Goal: Obtain resource: Download file/media

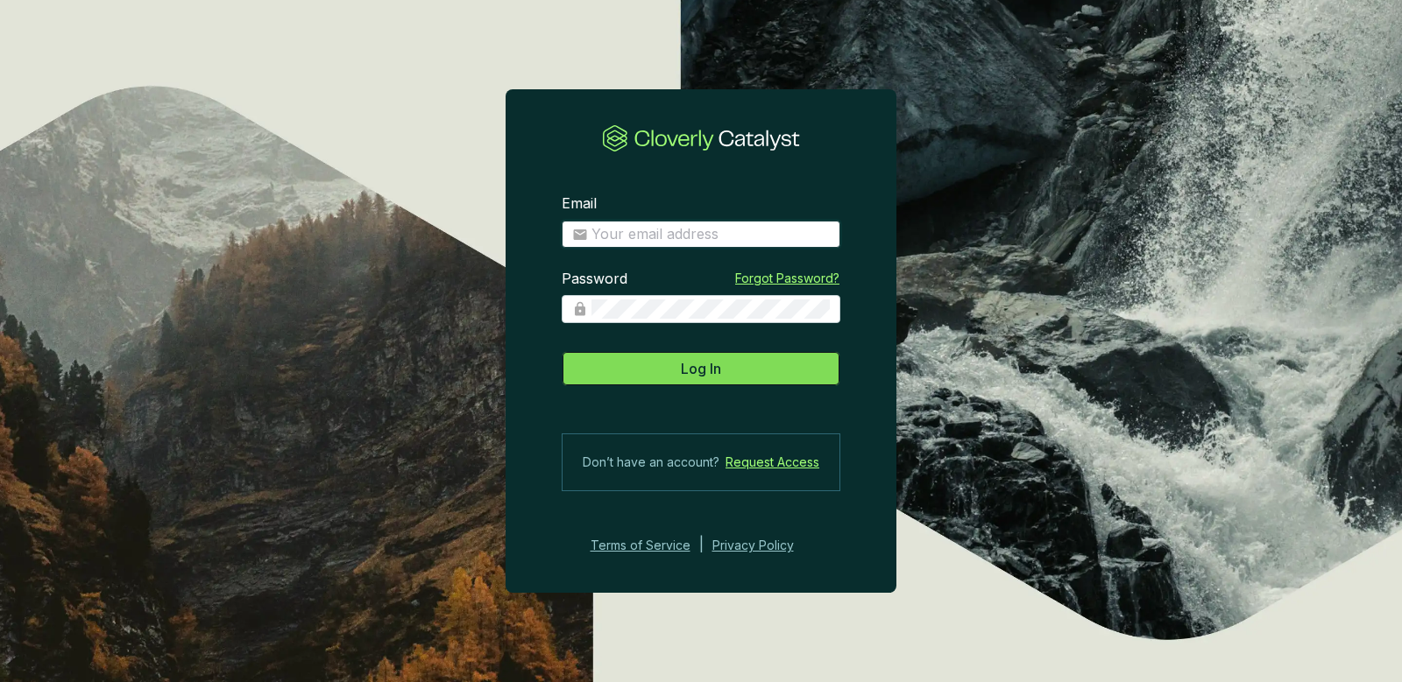
type input "mpmoorhead@gmail.com"
click at [703, 352] on button "Log In" at bounding box center [700, 368] width 279 height 35
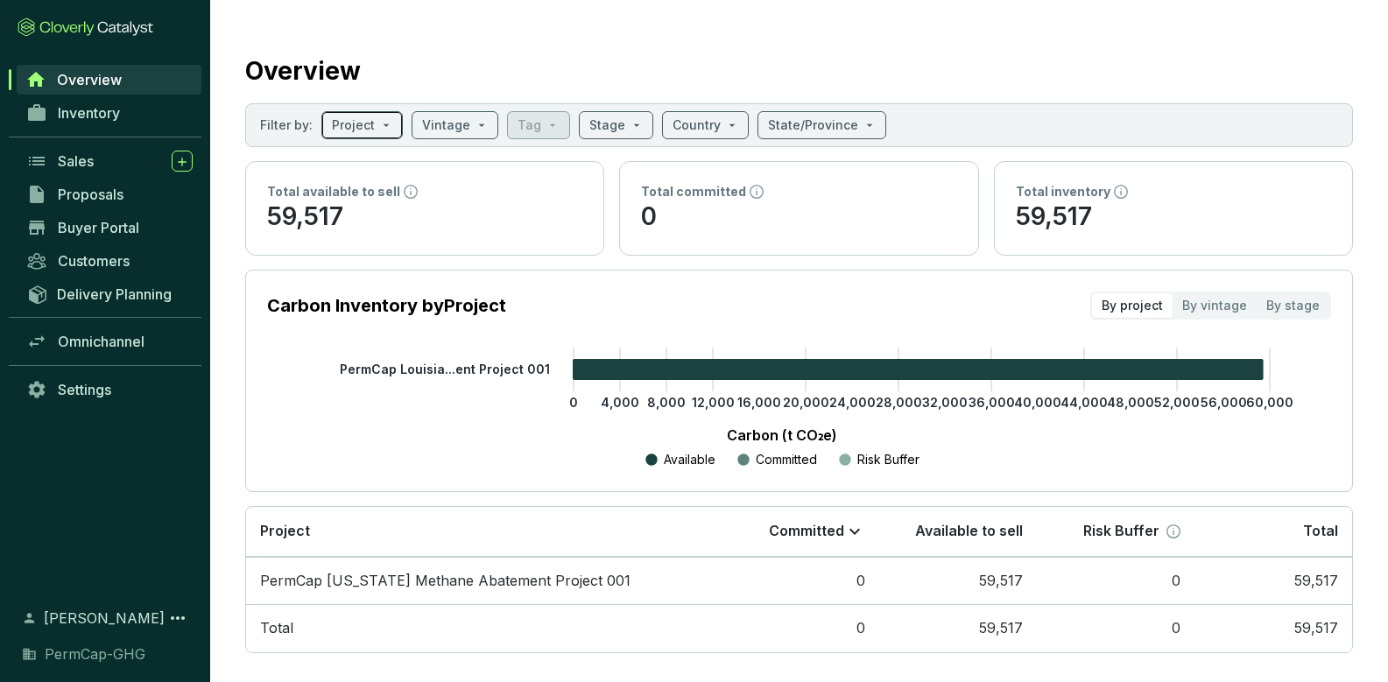
click at [368, 124] on input "search" at bounding box center [353, 125] width 43 height 26
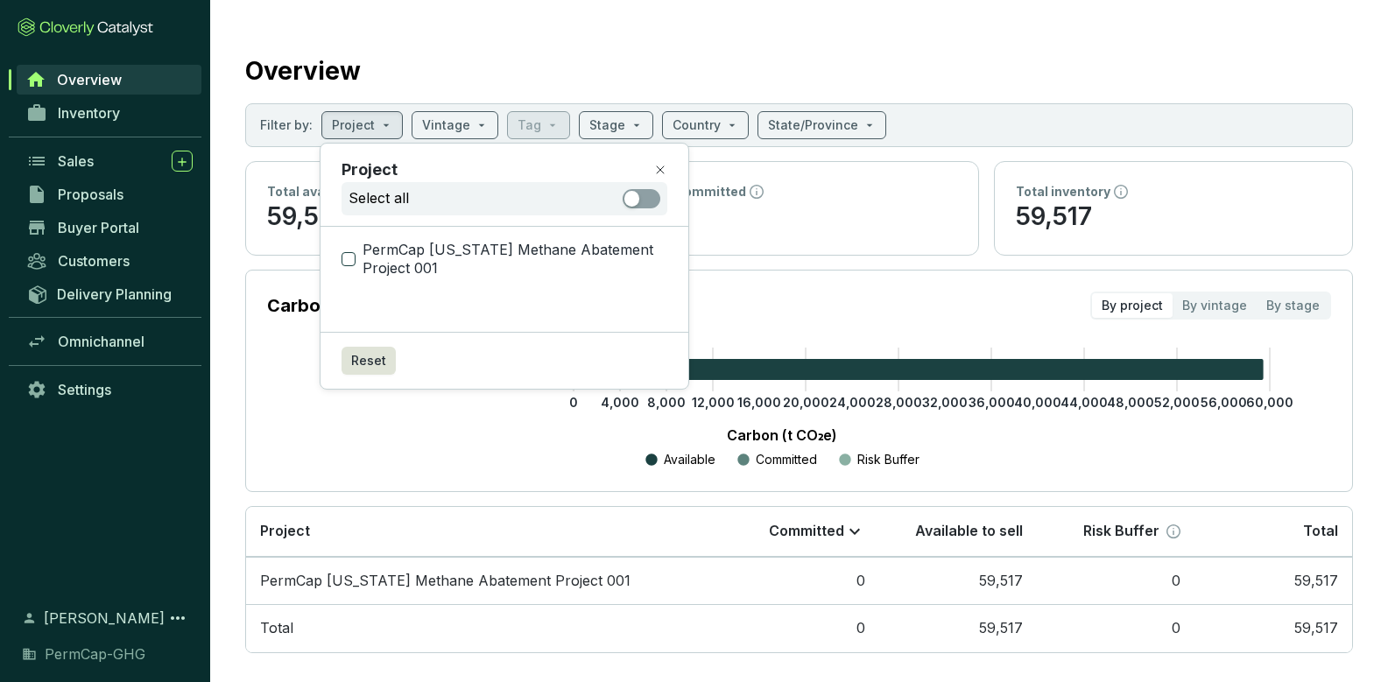
click at [411, 262] on span "PermCap [US_STATE] Methane Abatement Project 001" at bounding box center [512, 260] width 312 height 38
click at [356, 262] on input "PermCap [US_STATE] Methane Abatement Project 001" at bounding box center [349, 259] width 14 height 14
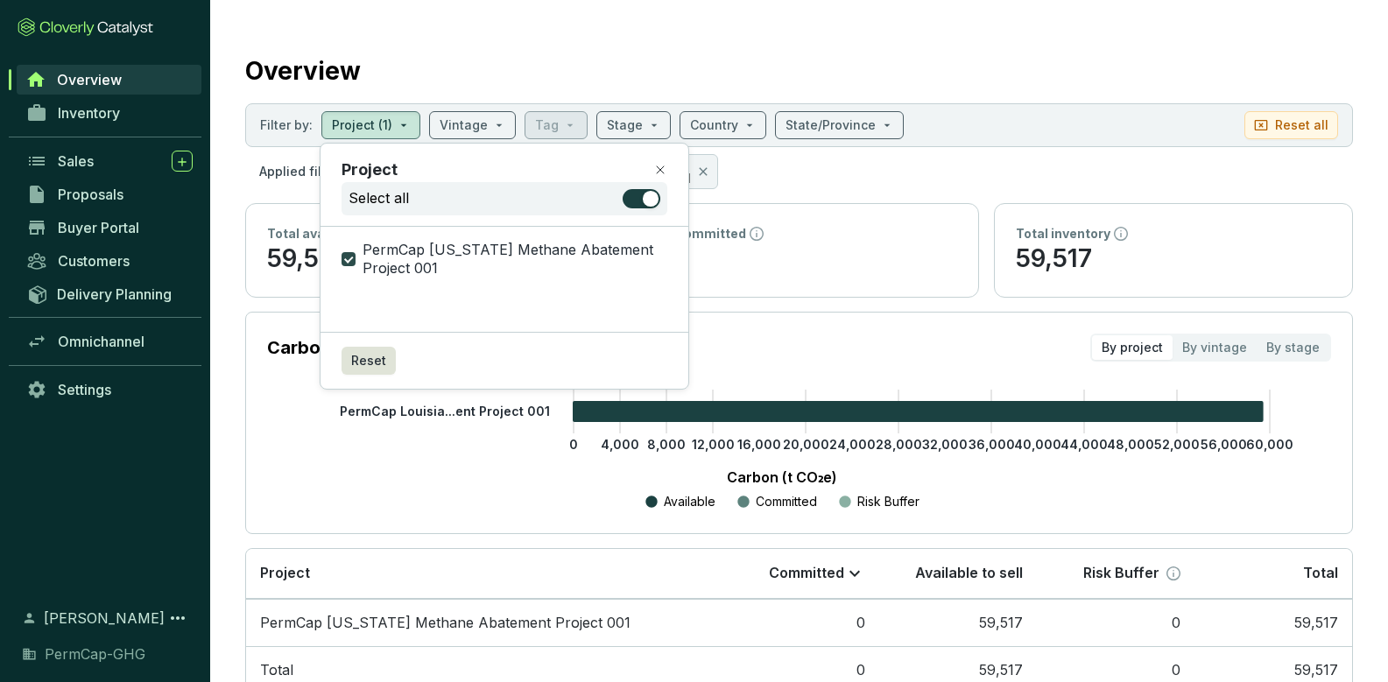
click at [452, 251] on span "PermCap [US_STATE] Methane Abatement Project 001" at bounding box center [512, 260] width 312 height 38
click at [356, 252] on input "PermCap [US_STATE] Methane Abatement Project 001" at bounding box center [349, 259] width 14 height 14
checkbox input "false"
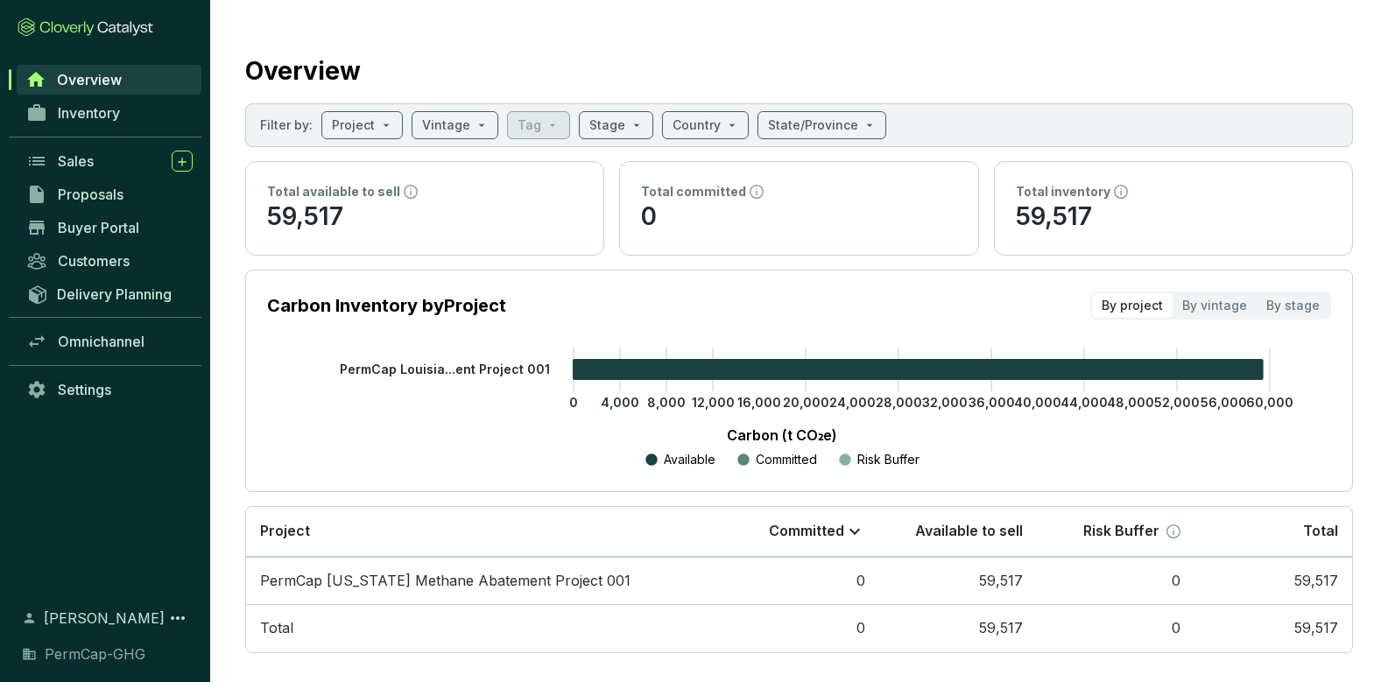
scroll to position [16, 0]
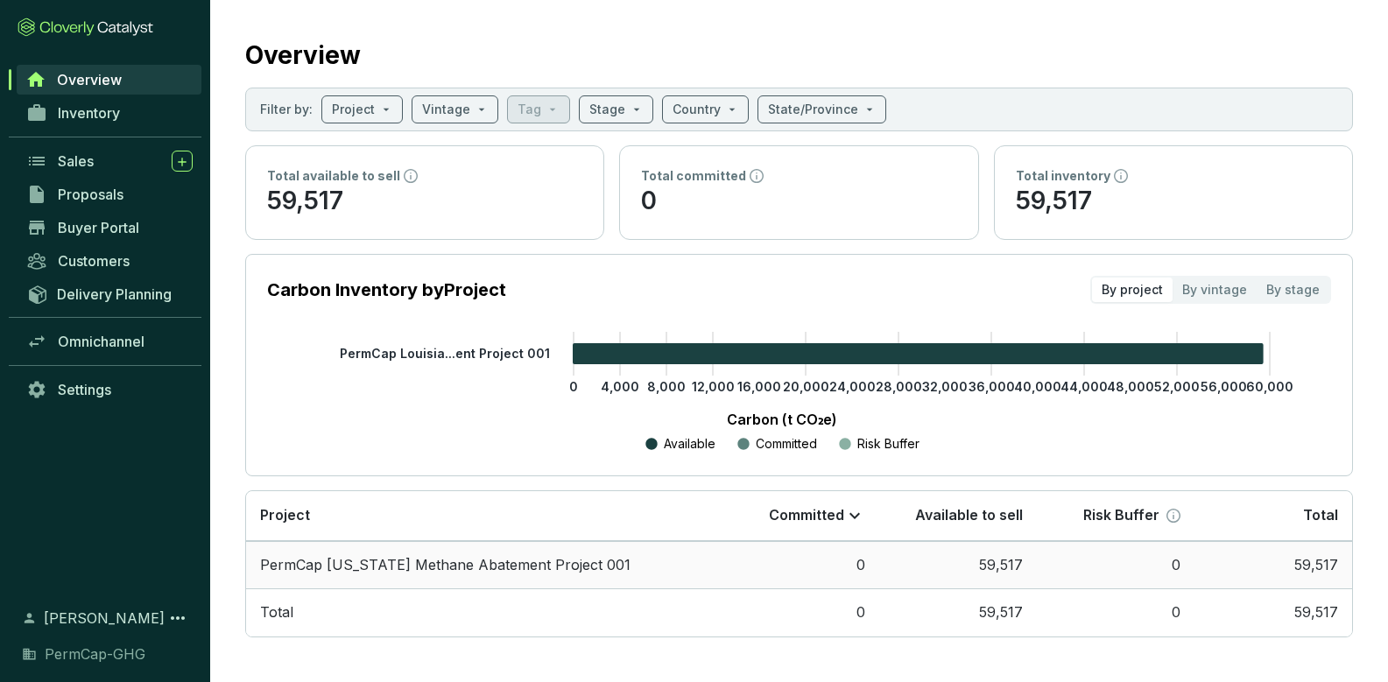
click at [578, 562] on td "PermCap [US_STATE] Methane Abatement Project 001" at bounding box center [484, 565] width 476 height 48
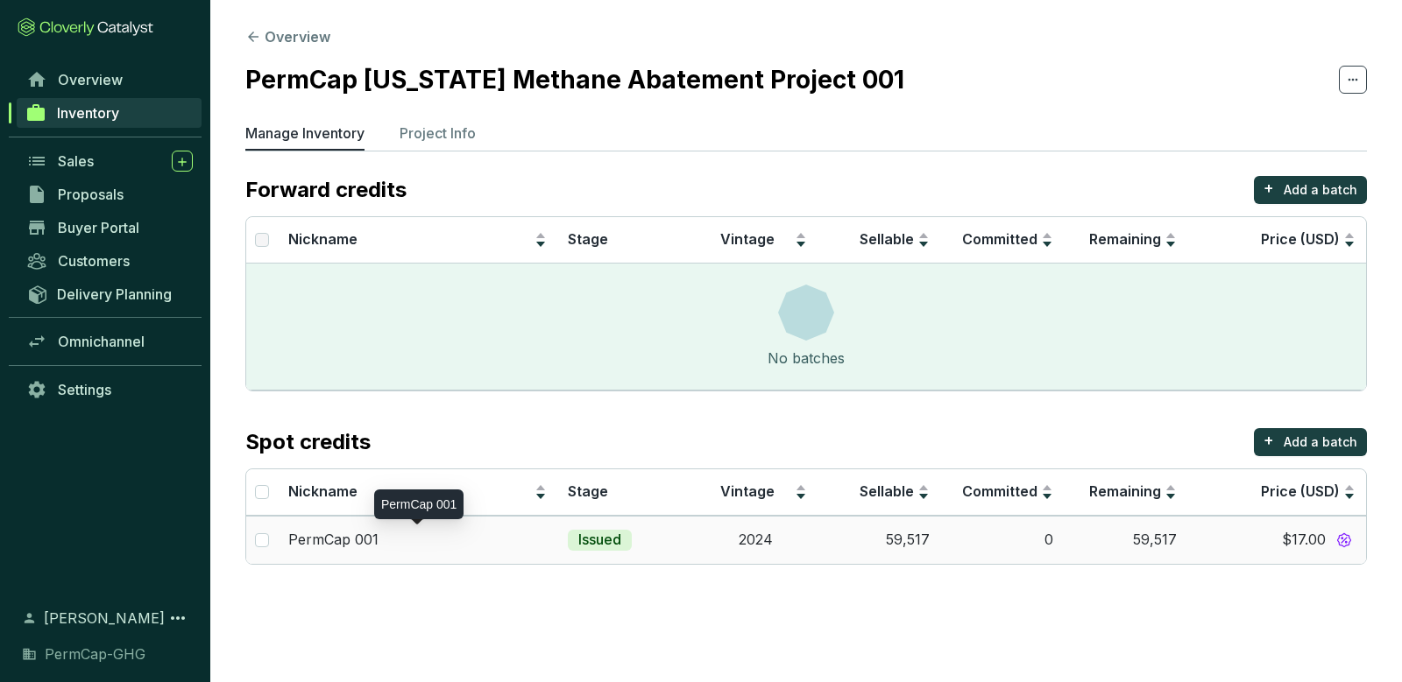
click at [368, 537] on p "PermCap 001" at bounding box center [333, 540] width 90 height 19
click at [330, 535] on p "PermCap 001" at bounding box center [333, 540] width 90 height 19
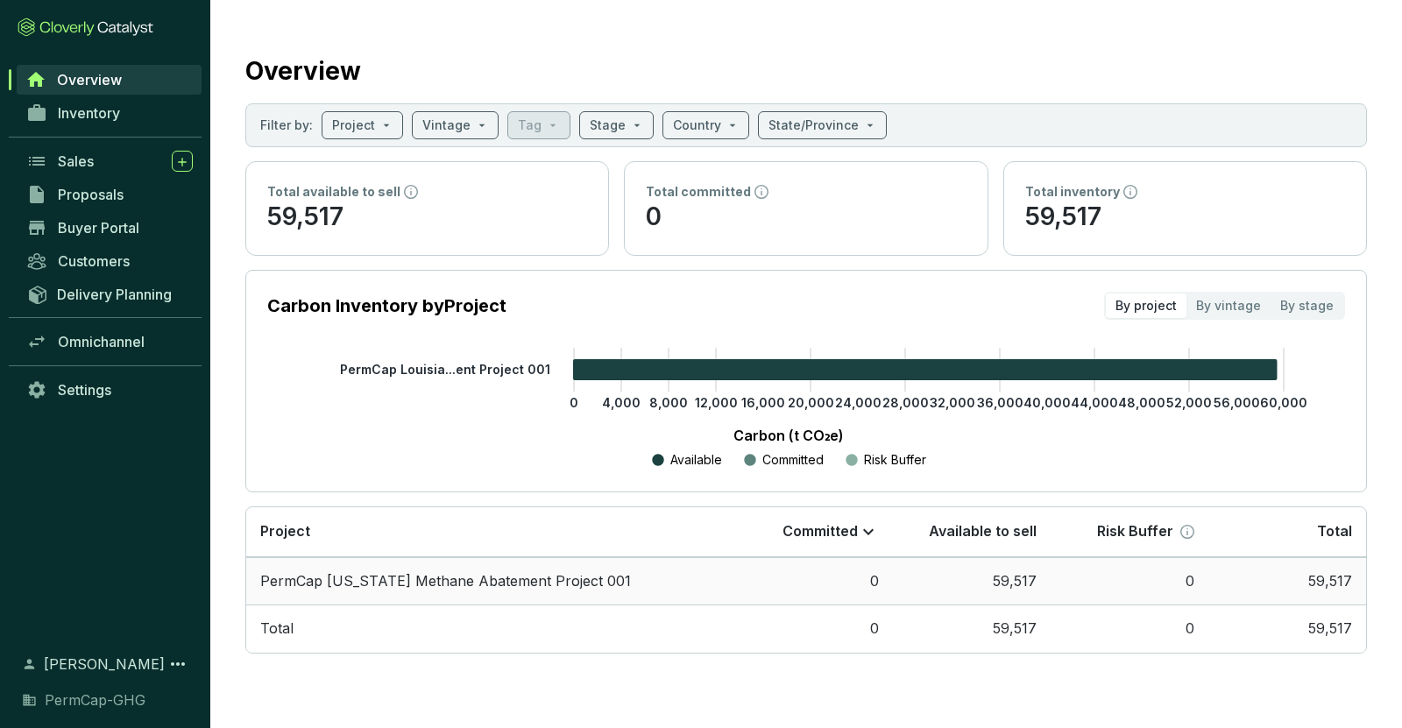
click at [370, 582] on td "PermCap [US_STATE] Methane Abatement Project 001" at bounding box center [490, 581] width 489 height 48
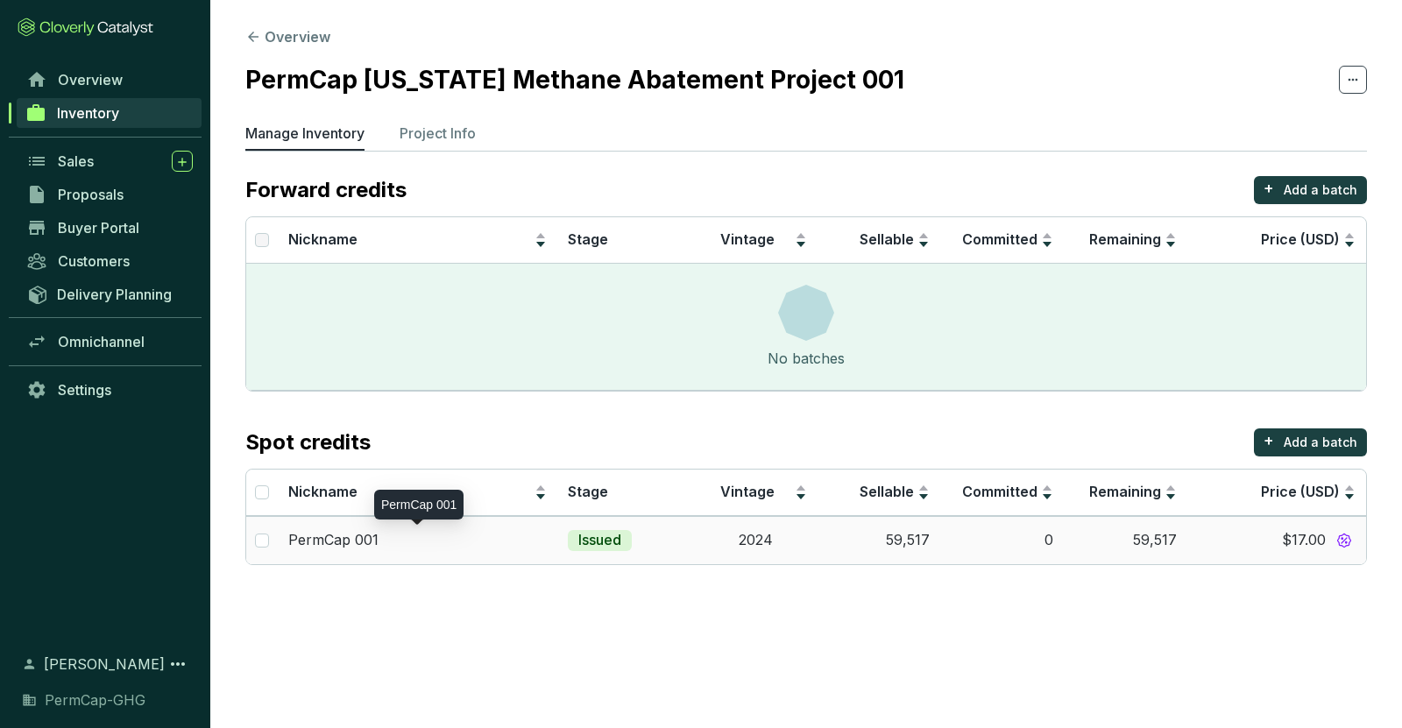
click at [359, 532] on p "PermCap 001" at bounding box center [333, 540] width 90 height 19
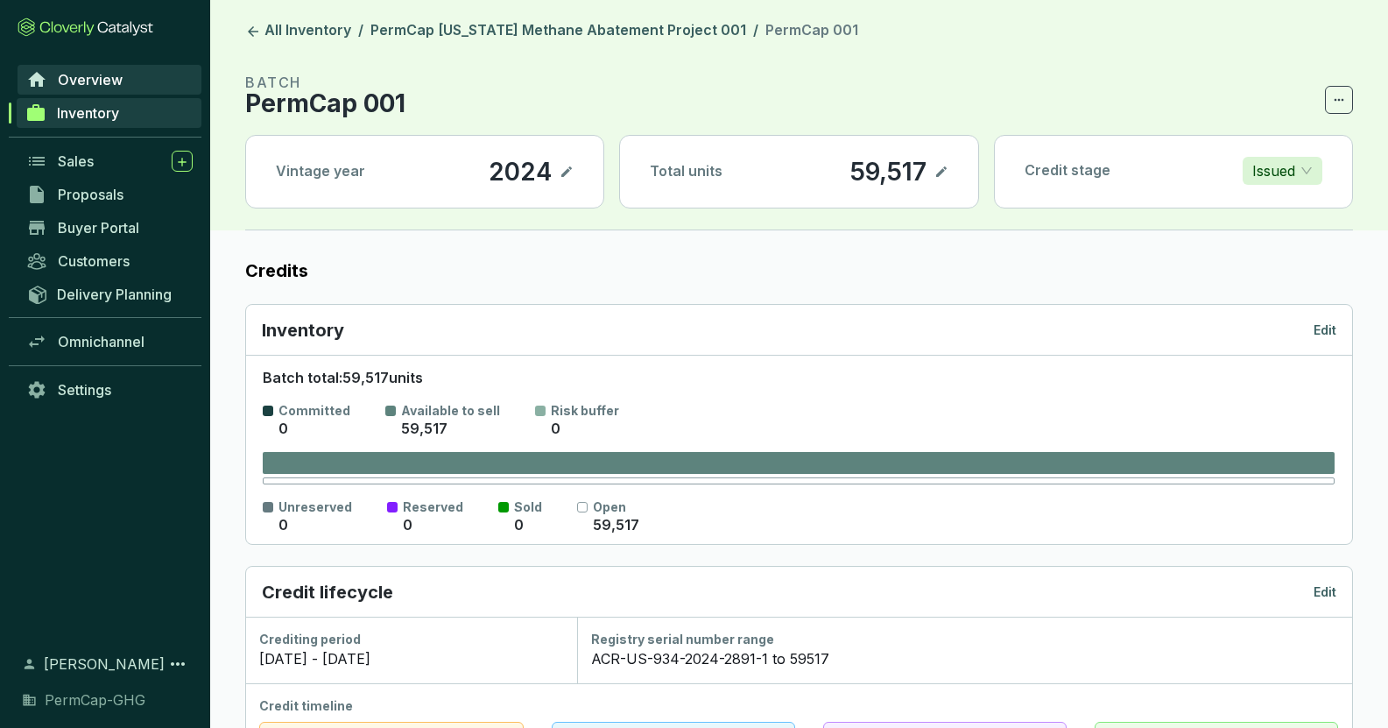
click at [105, 81] on span "Overview" at bounding box center [90, 80] width 65 height 18
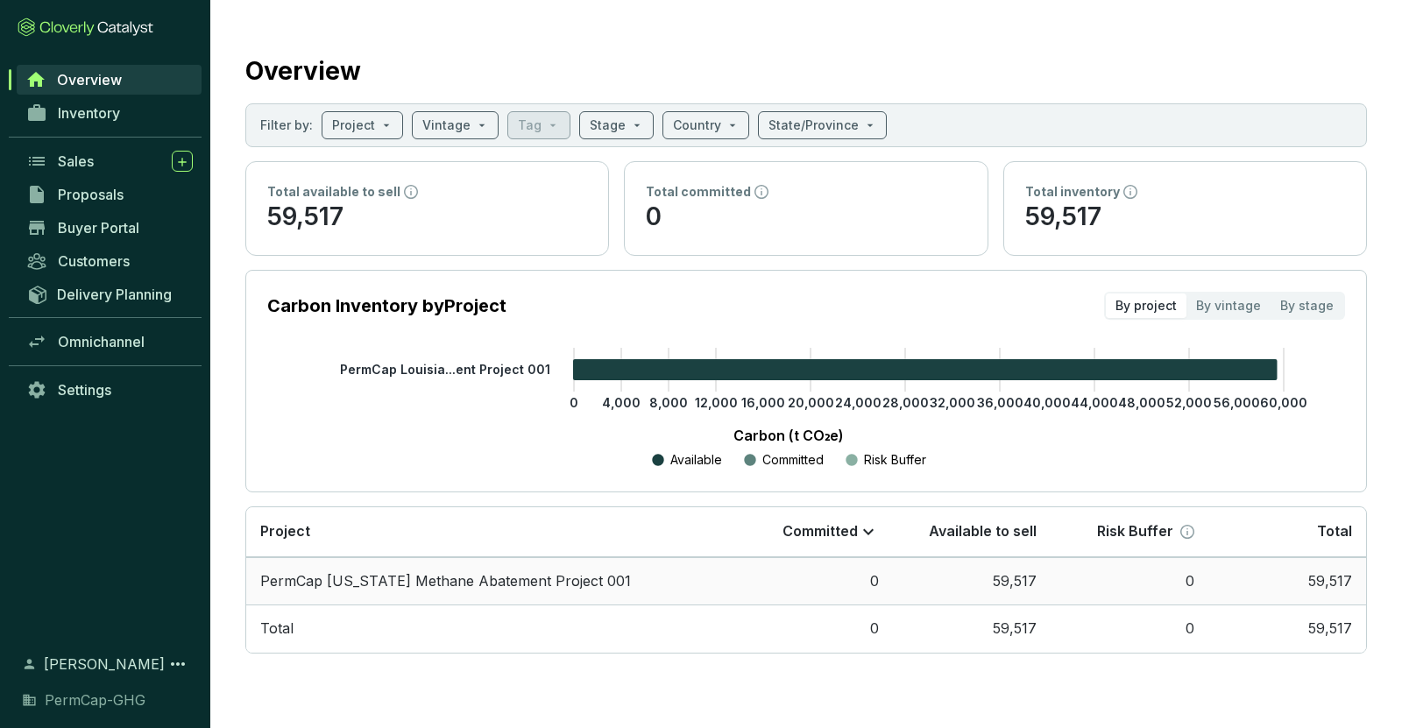
click at [451, 576] on td "PermCap [US_STATE] Methane Abatement Project 001" at bounding box center [490, 581] width 489 height 48
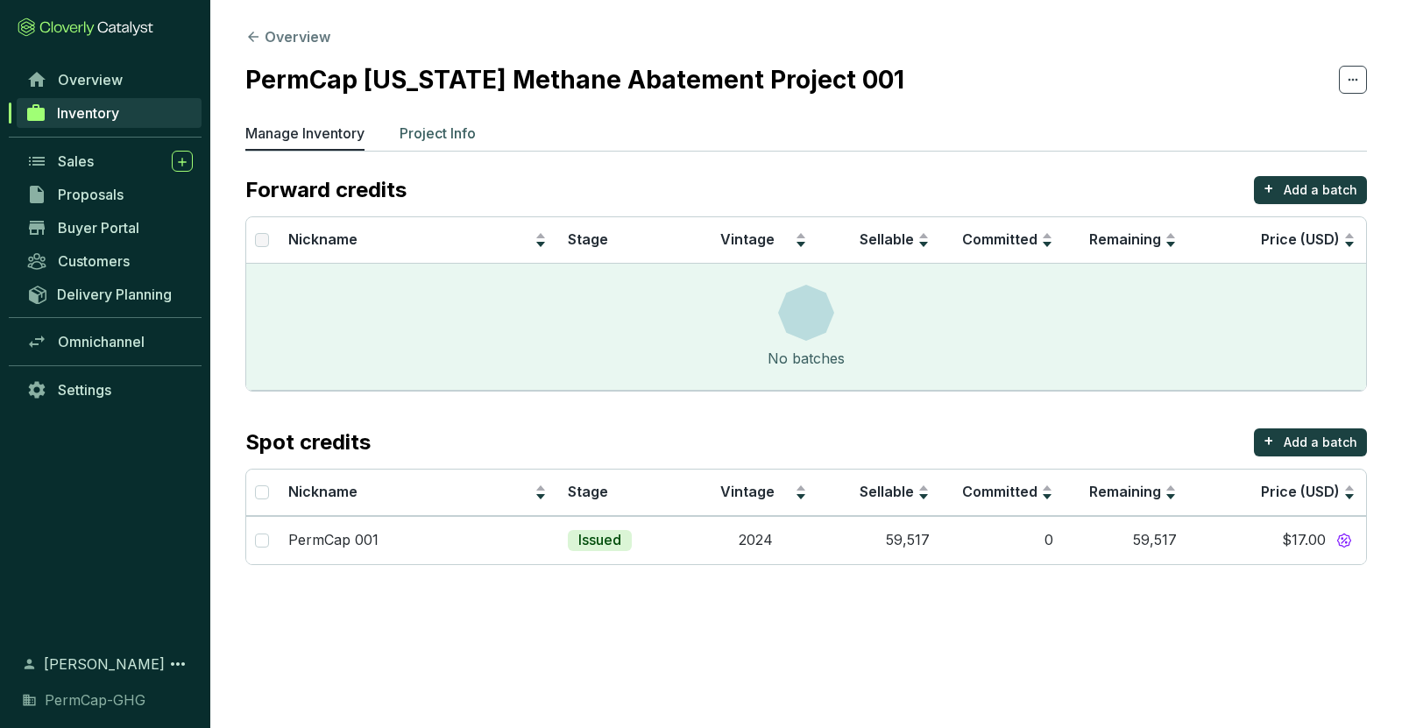
click at [435, 126] on p "Project Info" at bounding box center [437, 133] width 76 height 21
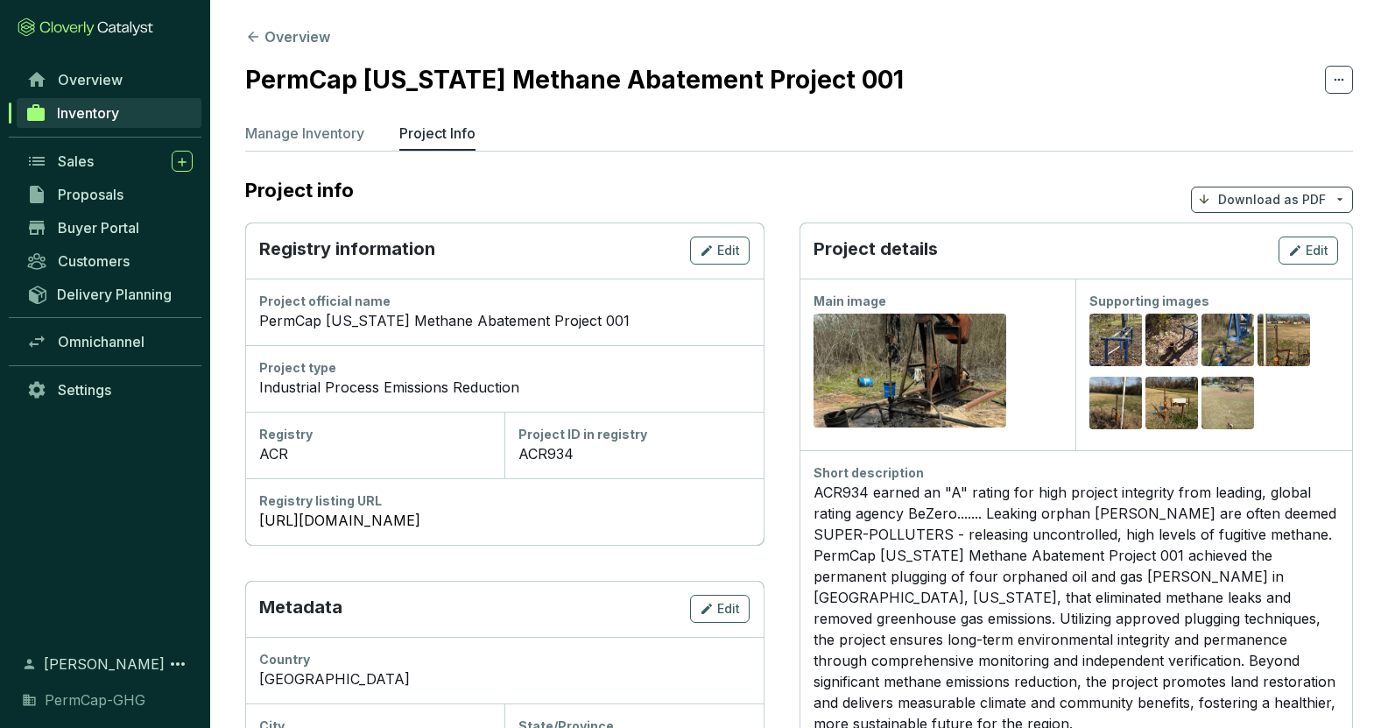
click at [1317, 198] on p "Download as PDF" at bounding box center [1272, 200] width 108 height 18
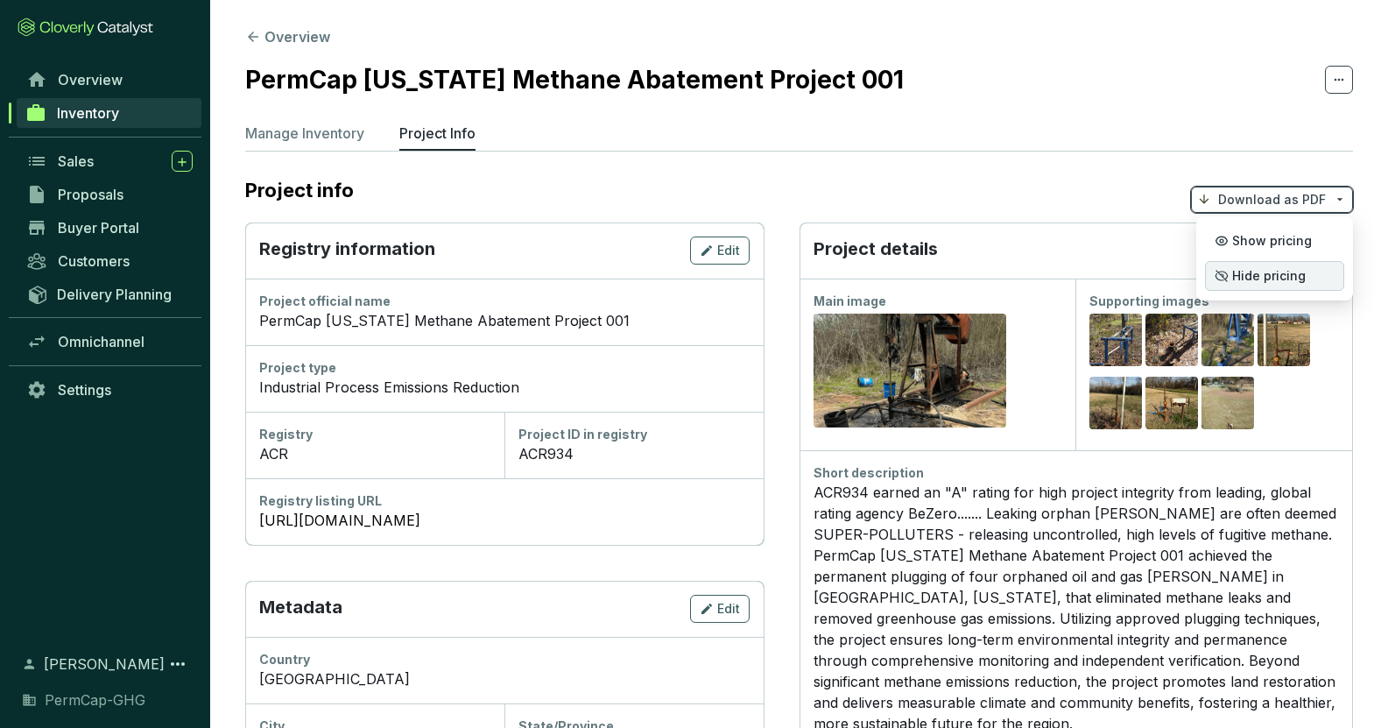
click at [1278, 273] on span "Hide pricing" at bounding box center [1269, 276] width 74 height 14
click at [1260, 193] on p "Download as PDF" at bounding box center [1272, 200] width 108 height 18
